Goal: Information Seeking & Learning: Learn about a topic

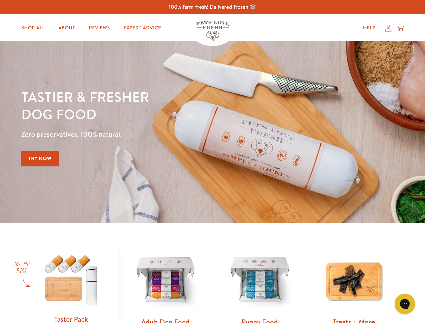
click at [213, 162] on div "Tastier & fresher dog food Zero preservatives. 100% natural. Try Now" at bounding box center [148, 132] width 255 height 89
click at [405, 304] on icon "Open gorgias live chat" at bounding box center [405, 304] width 6 height 6
